Goal: Transaction & Acquisition: Purchase product/service

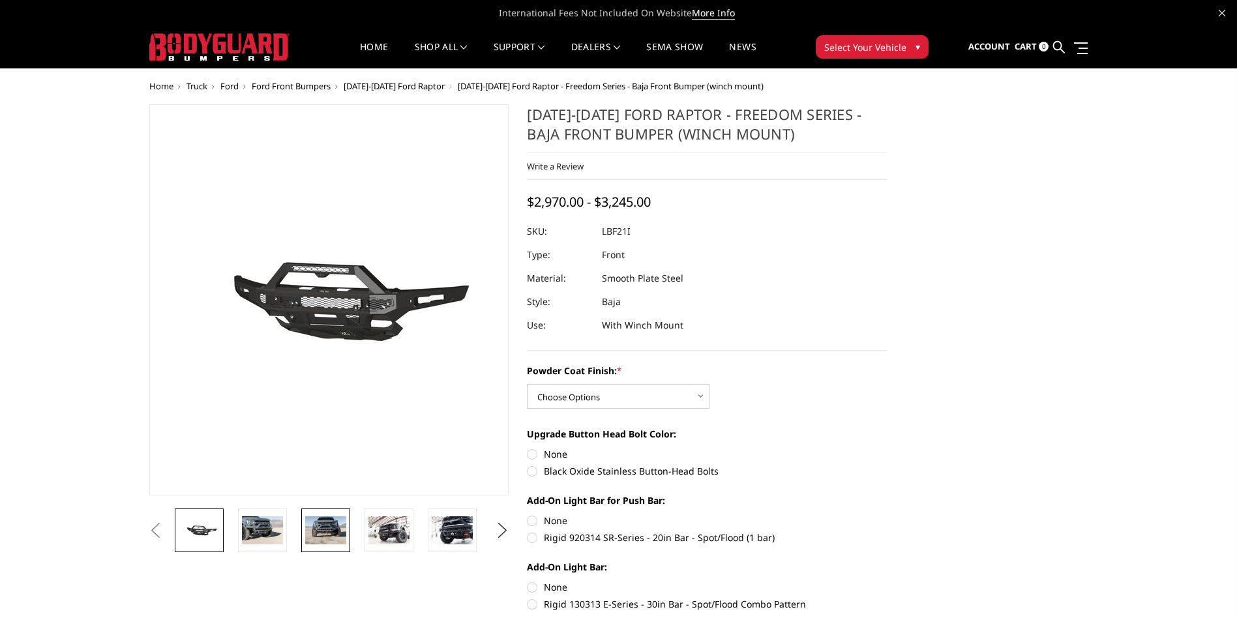
click at [327, 537] on img at bounding box center [325, 530] width 41 height 27
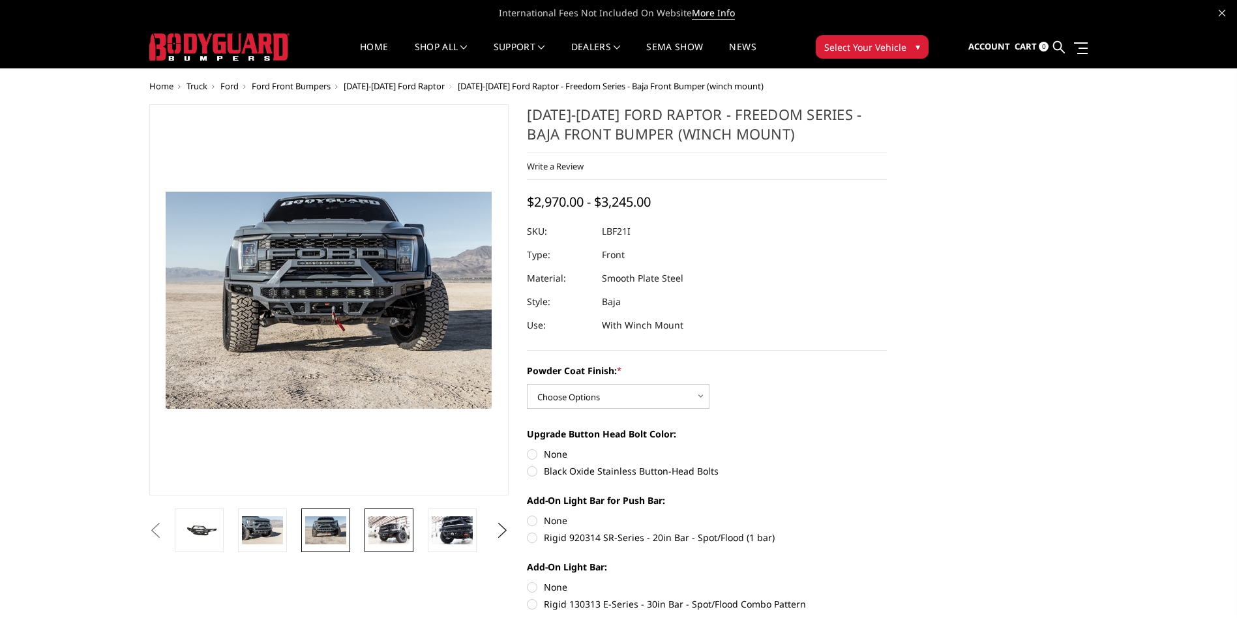
click at [389, 537] on img at bounding box center [389, 530] width 41 height 27
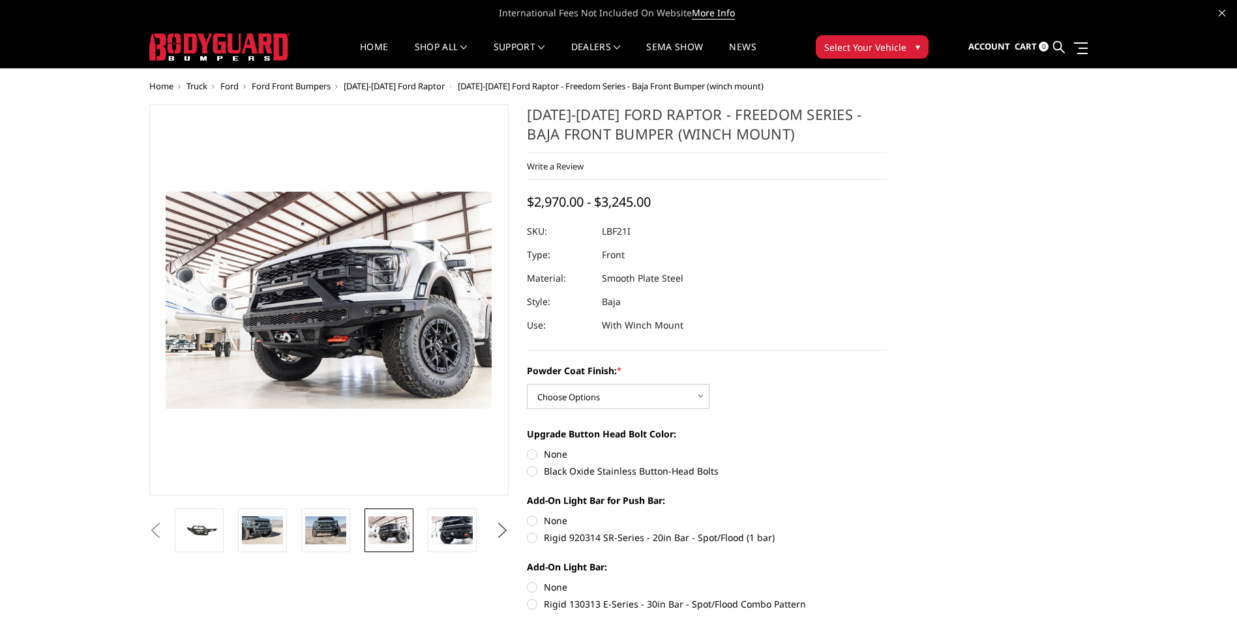
click at [493, 532] on button "Next" at bounding box center [502, 531] width 20 height 20
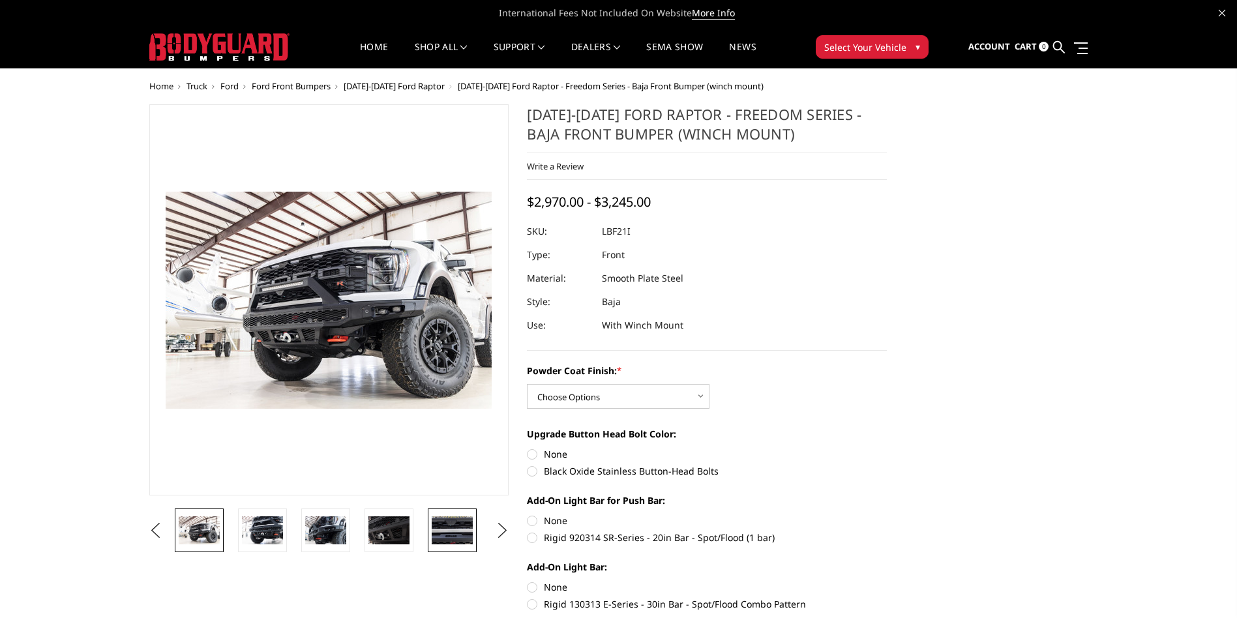
click at [465, 534] on img at bounding box center [452, 530] width 41 height 27
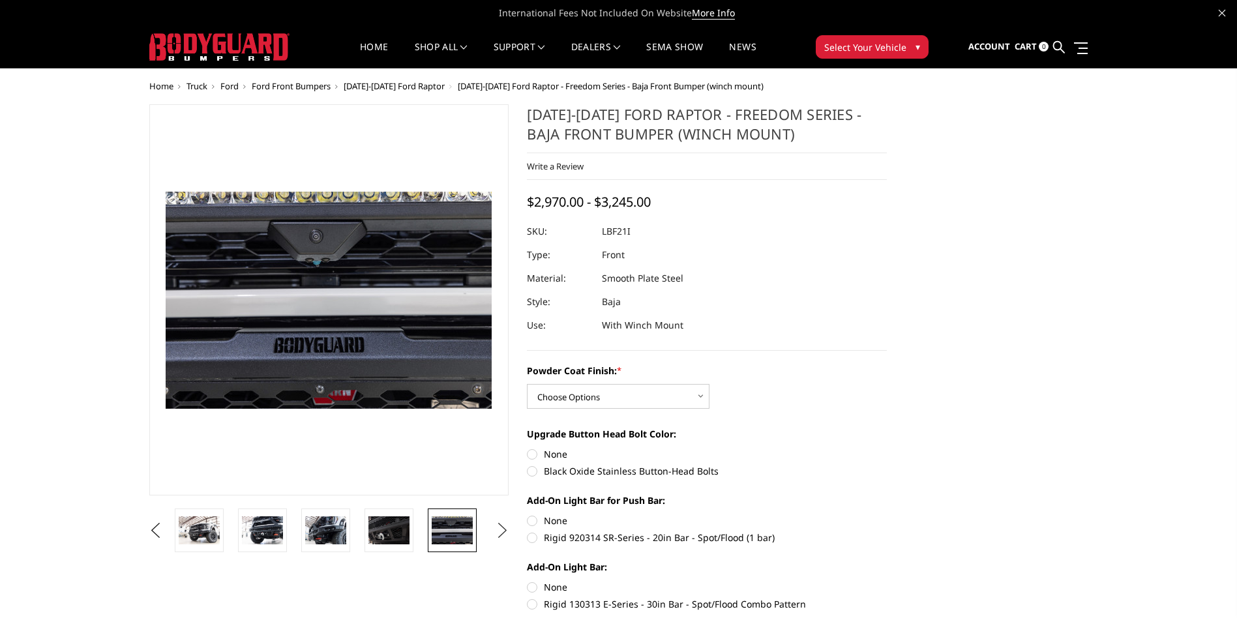
click at [495, 535] on button "Next" at bounding box center [502, 531] width 20 height 20
click at [455, 537] on img at bounding box center [452, 530] width 41 height 27
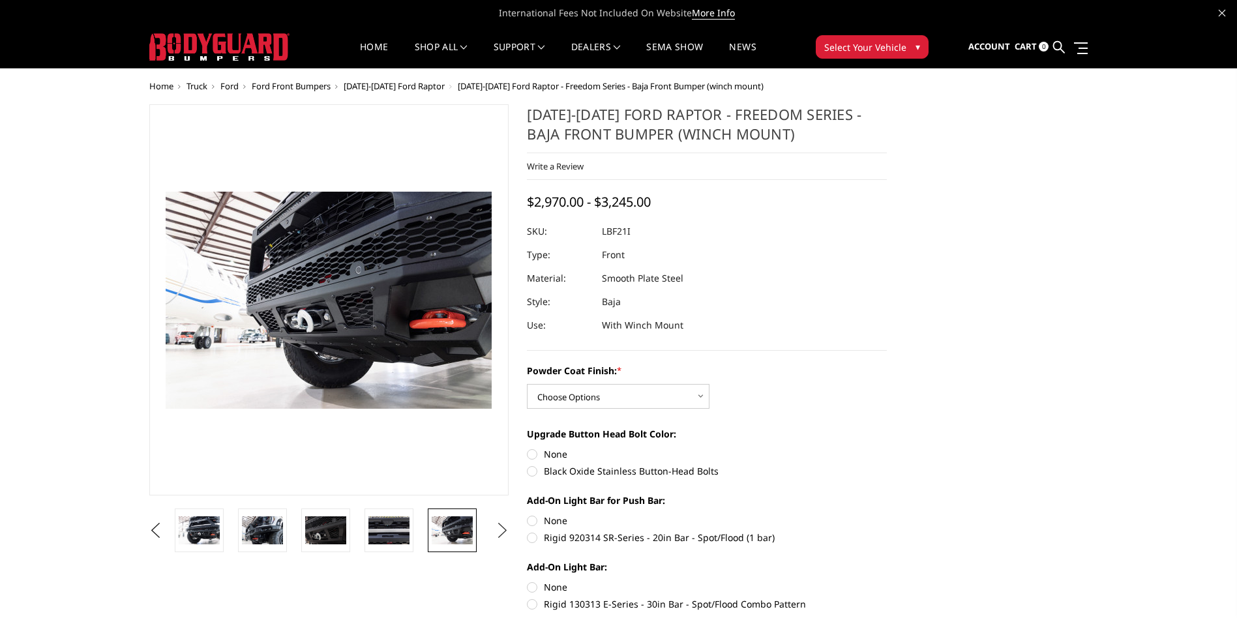
click at [496, 534] on button "Next" at bounding box center [502, 531] width 20 height 20
click at [457, 539] on img at bounding box center [452, 530] width 41 height 27
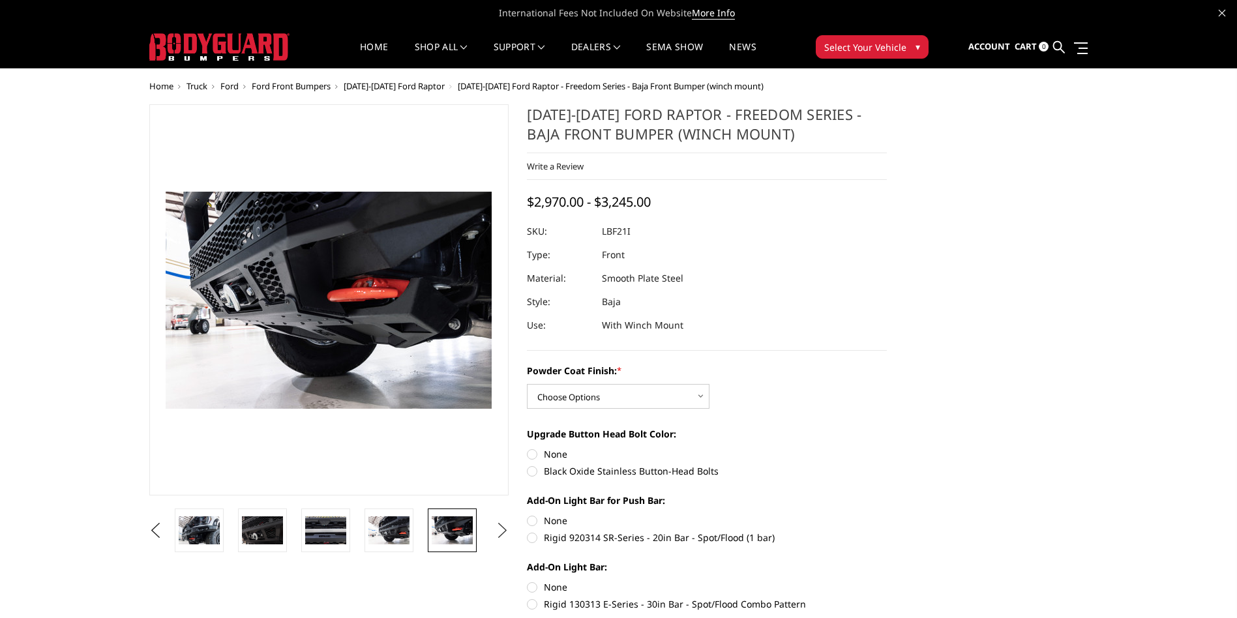
click at [494, 539] on button "Next" at bounding box center [502, 531] width 20 height 20
click at [499, 536] on button "Next" at bounding box center [502, 531] width 20 height 20
click at [403, 542] on img at bounding box center [389, 530] width 41 height 27
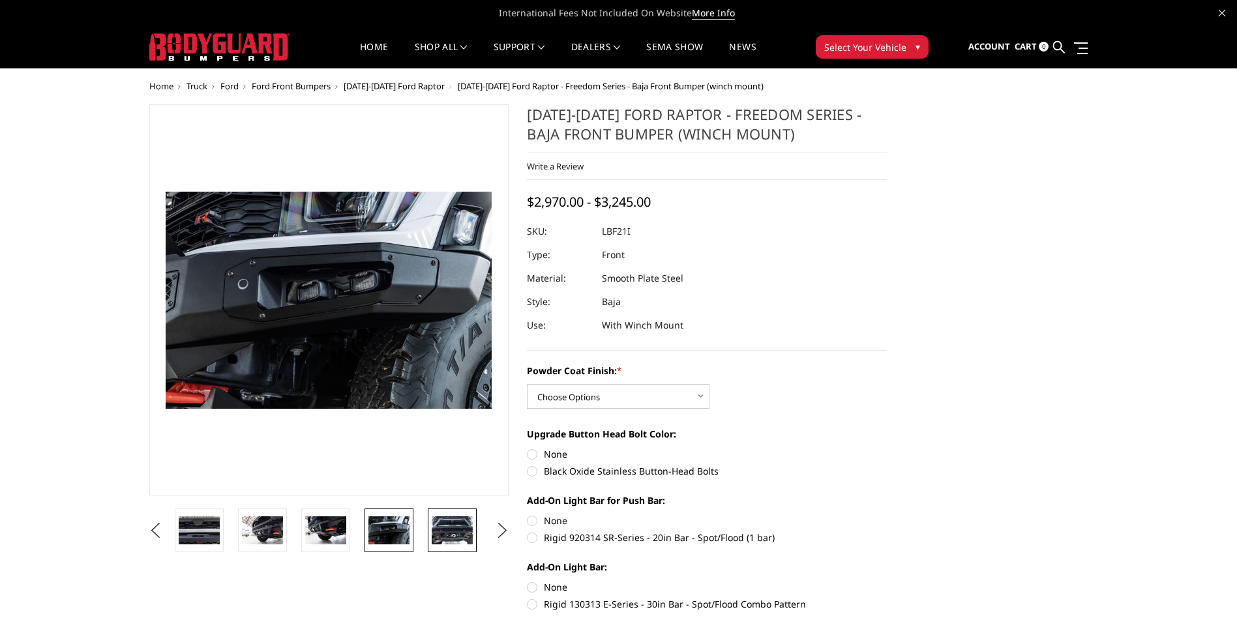
click at [444, 536] on img at bounding box center [452, 530] width 41 height 27
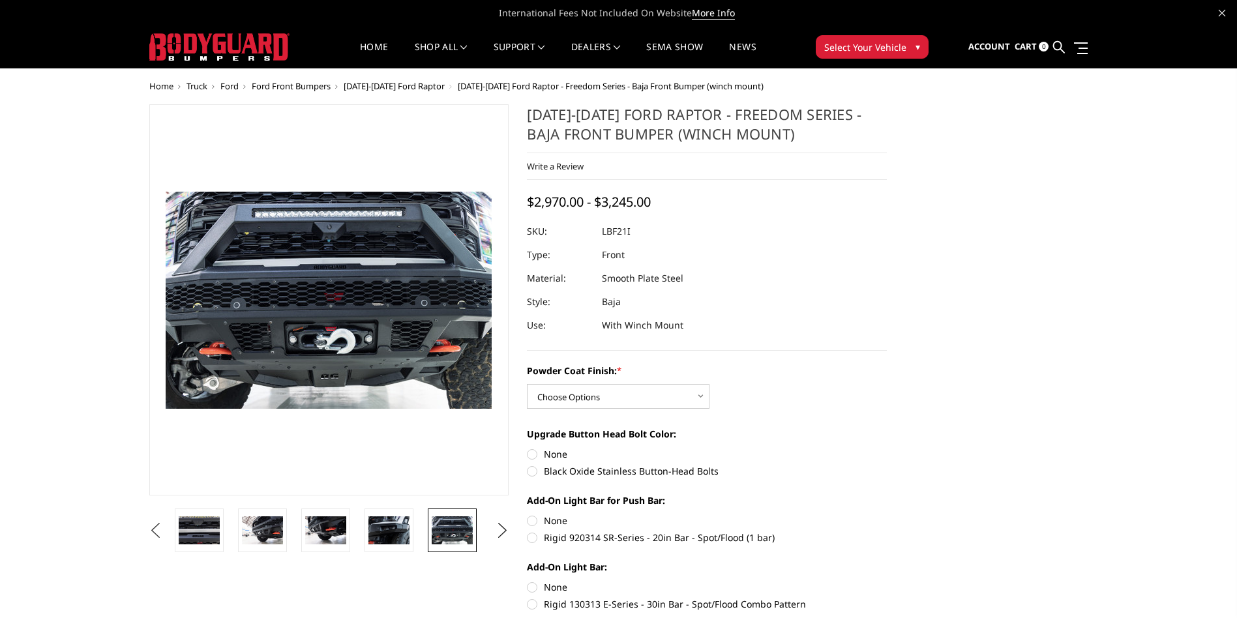
click at [159, 531] on button "Previous" at bounding box center [156, 531] width 20 height 20
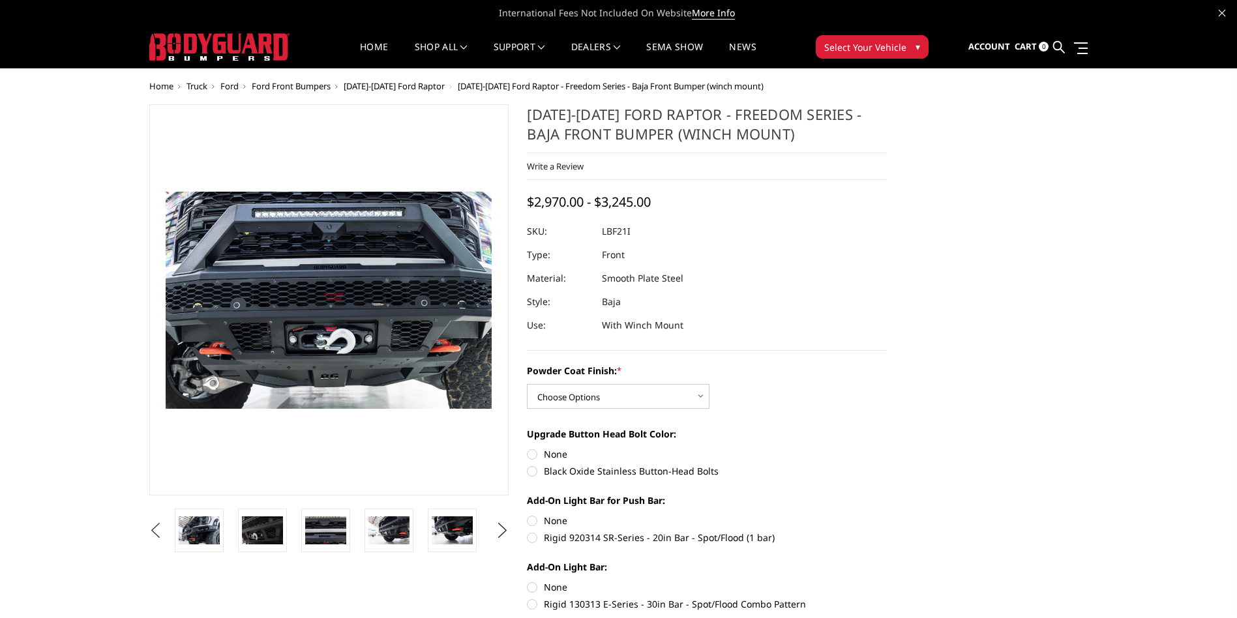
click at [158, 531] on button "Previous" at bounding box center [156, 531] width 20 height 20
click at [158, 532] on button "Previous" at bounding box center [156, 531] width 20 height 20
click at [208, 539] on img at bounding box center [199, 530] width 41 height 27
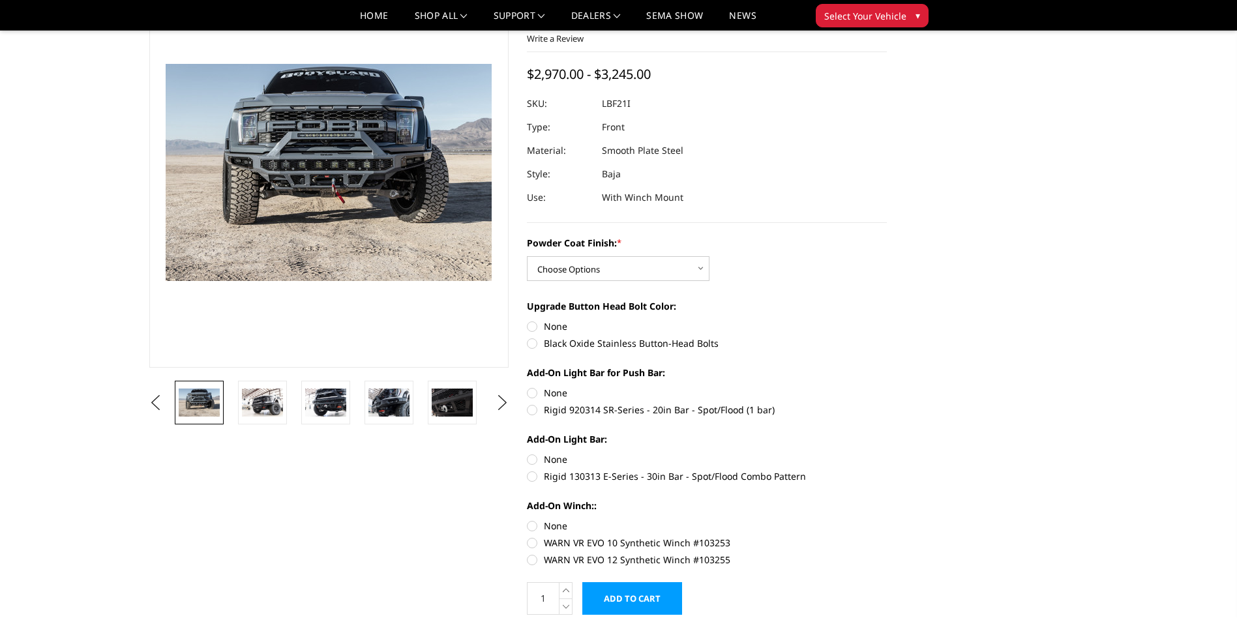
scroll to position [130, 0]
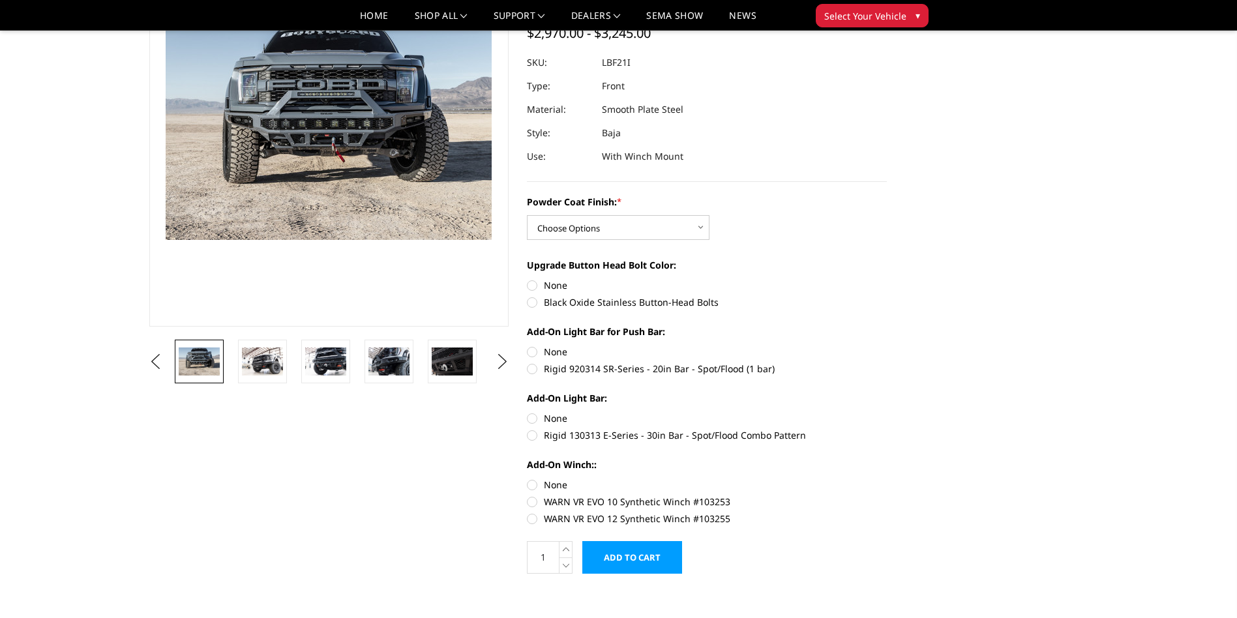
click at [530, 503] on label "WARN VR EVO 10 Synthetic Winch #103253" at bounding box center [707, 502] width 360 height 14
click at [887, 479] on input "WARN VR EVO 10 Synthetic Winch #103253" at bounding box center [887, 478] width 1 height 1
radio input "true"
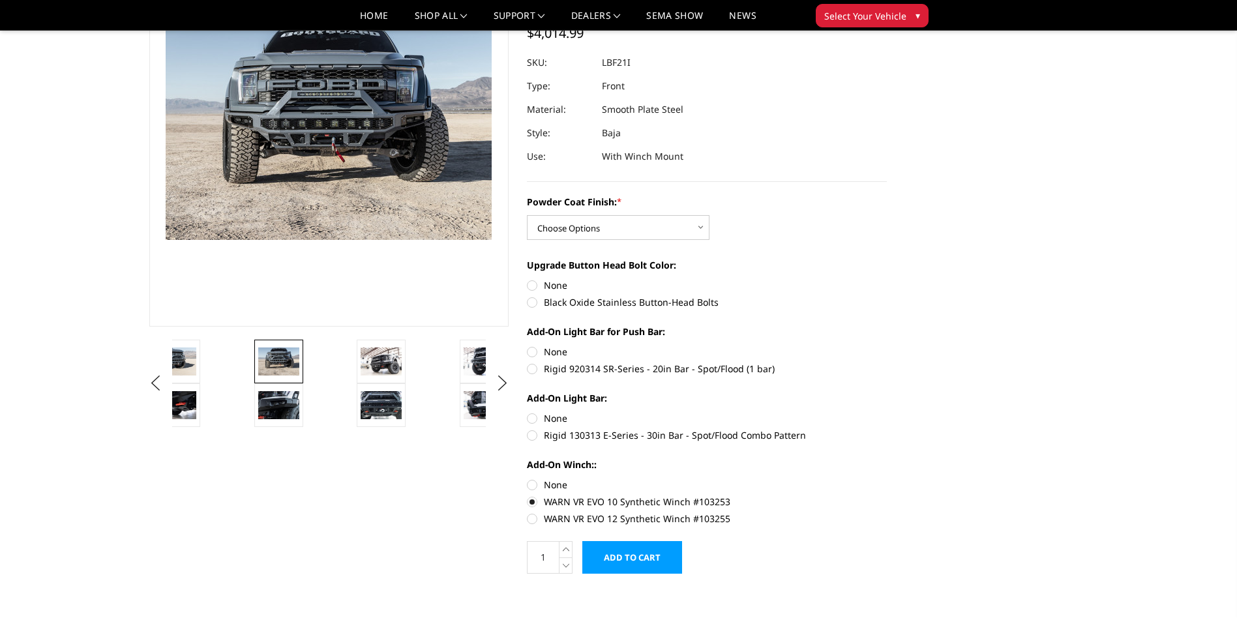
click at [535, 434] on label "Rigid 130313 E-Series - 30in Bar - Spot/Flood Combo Pattern" at bounding box center [707, 436] width 360 height 14
click at [887, 412] on input "Rigid 130313 E-Series - 30in Bar - Spot/Flood Combo Pattern" at bounding box center [887, 412] width 1 height 1
radio input "true"
click at [530, 304] on label "Black Oxide Stainless Button-Head Bolts" at bounding box center [707, 302] width 360 height 14
click at [887, 279] on input "Black Oxide Stainless Button-Head Bolts" at bounding box center [887, 279] width 1 height 1
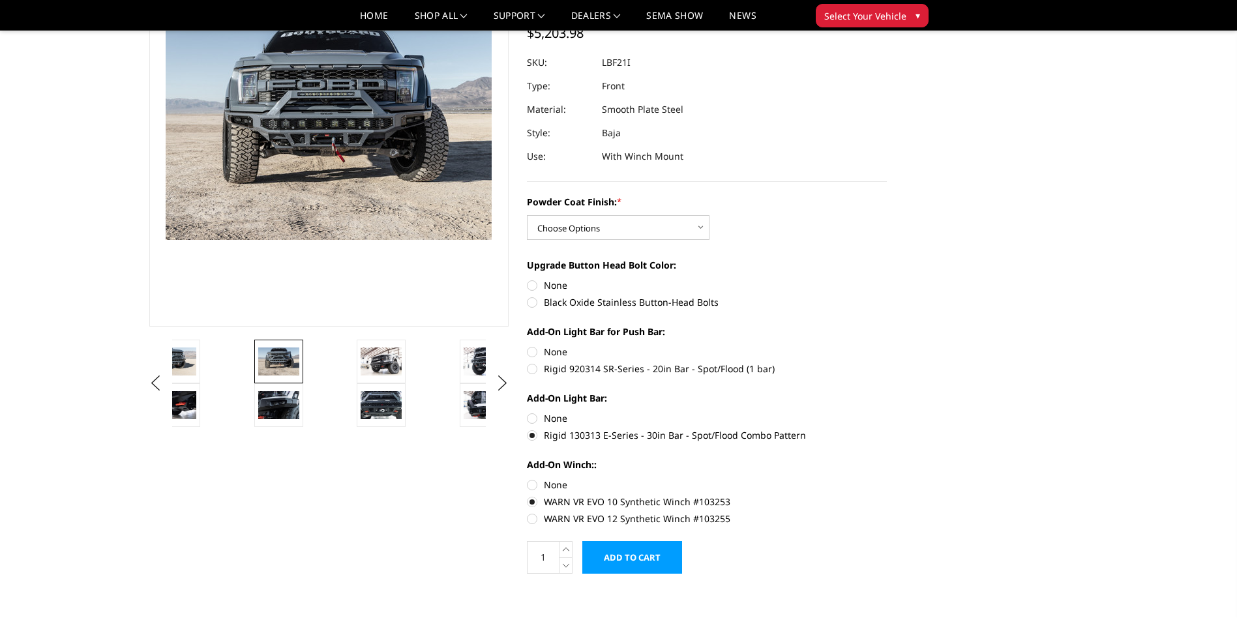
radio input "true"
click at [538, 370] on label "Rigid 920314 SR-Series - 20in Bar - Spot/Flood (1 bar)" at bounding box center [707, 369] width 360 height 14
click at [887, 346] on input "Rigid 920314 SR-Series - 20in Bar - Spot/Flood (1 bar)" at bounding box center [887, 345] width 1 height 1
radio input "true"
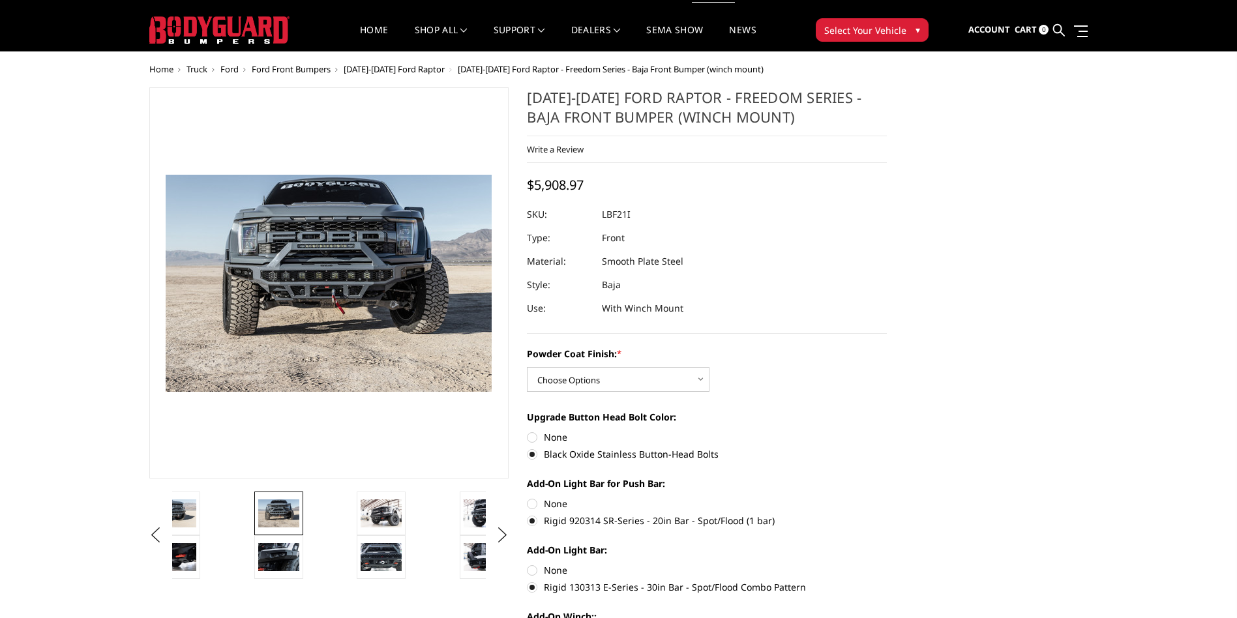
scroll to position [0, 0]
